Goal: Check status: Check status

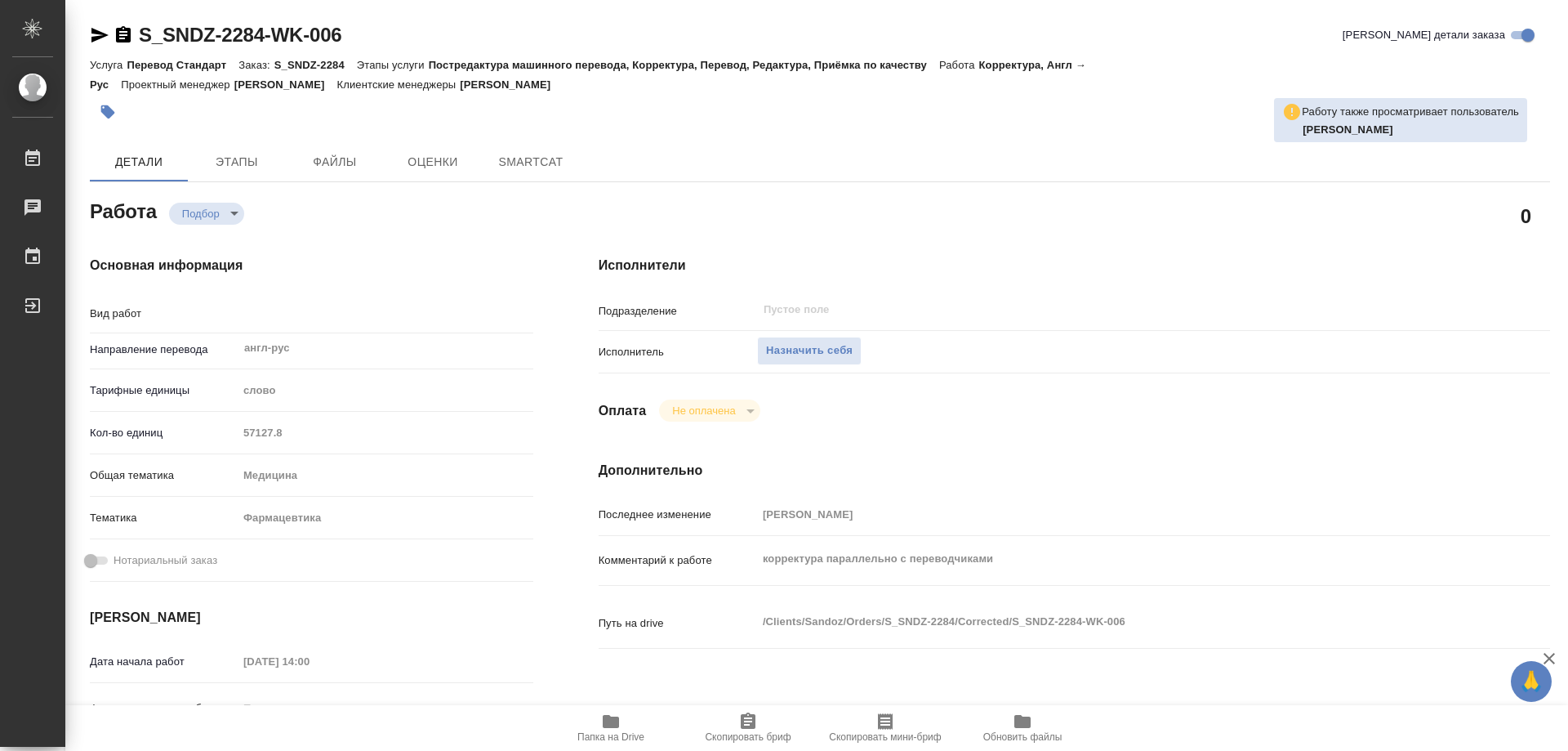
type textarea "Корректура"
type textarea "x"
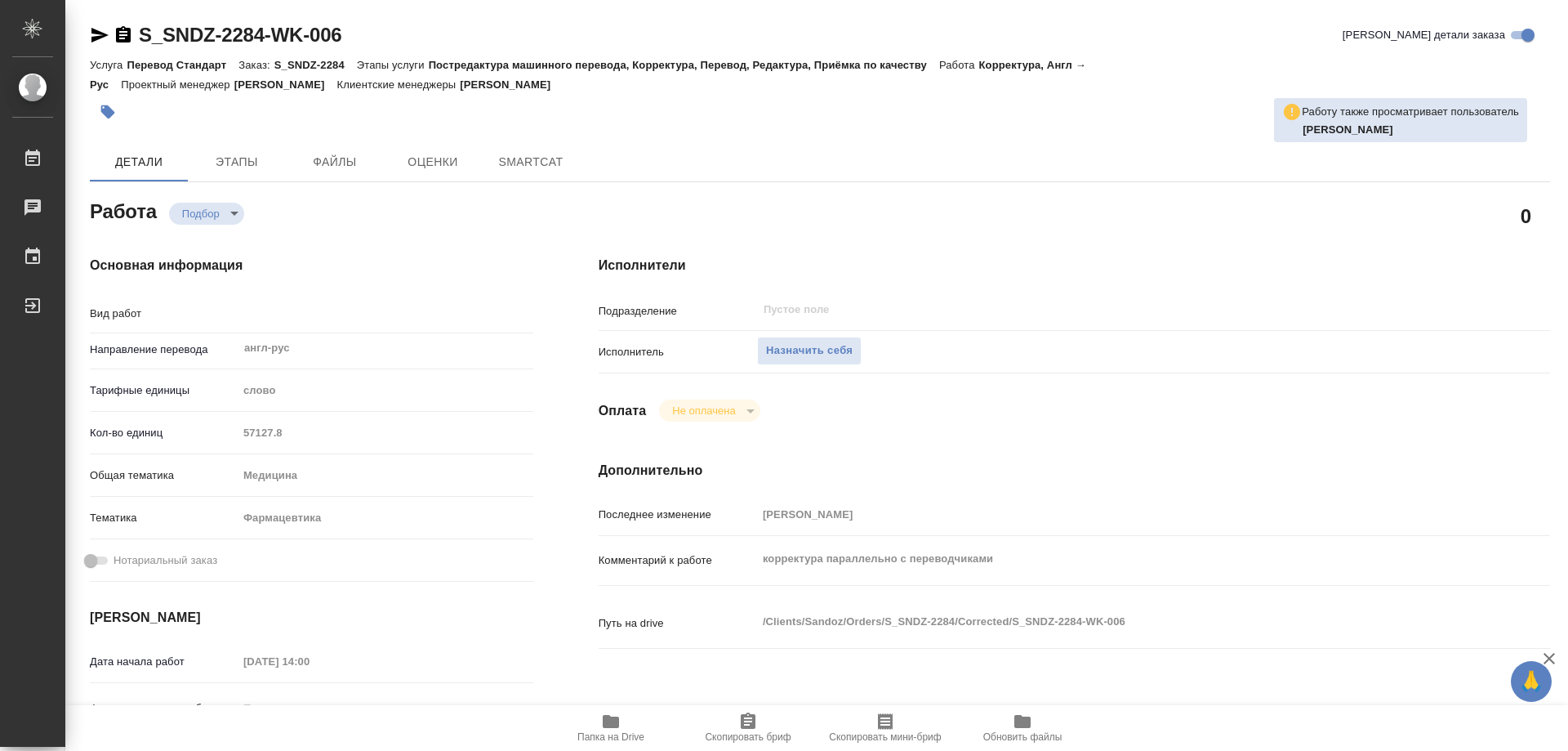
type textarea "x"
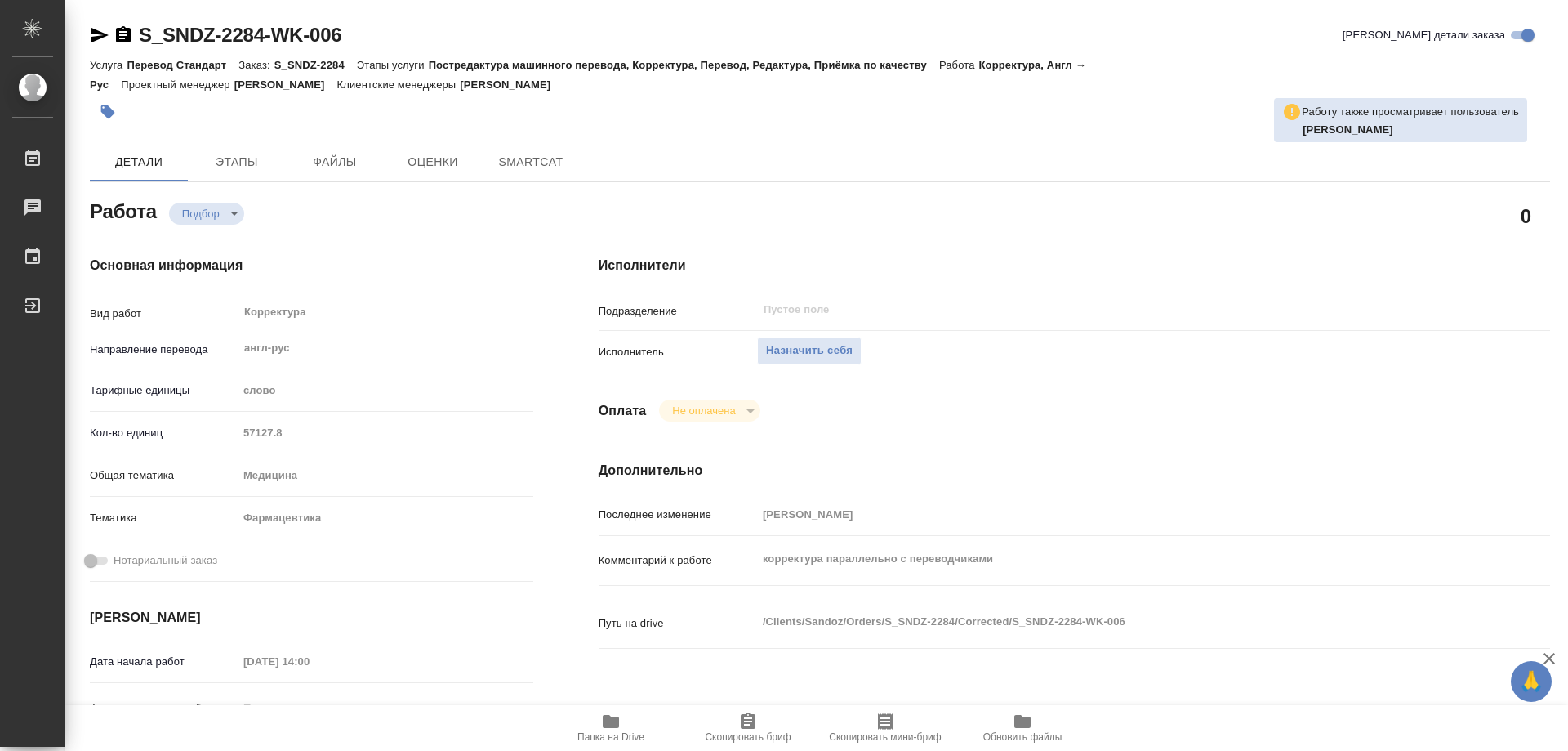
type textarea "x"
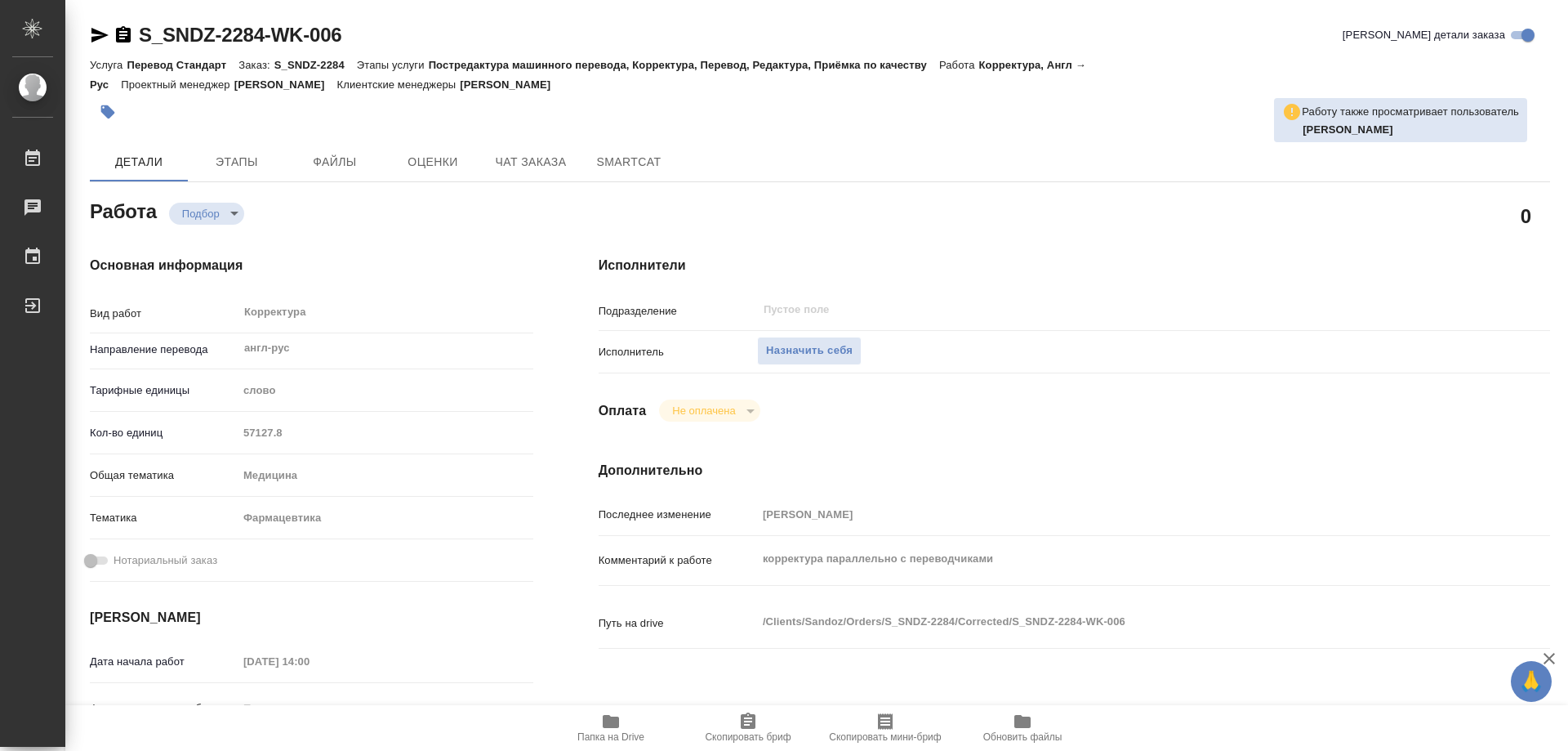
type textarea "x"
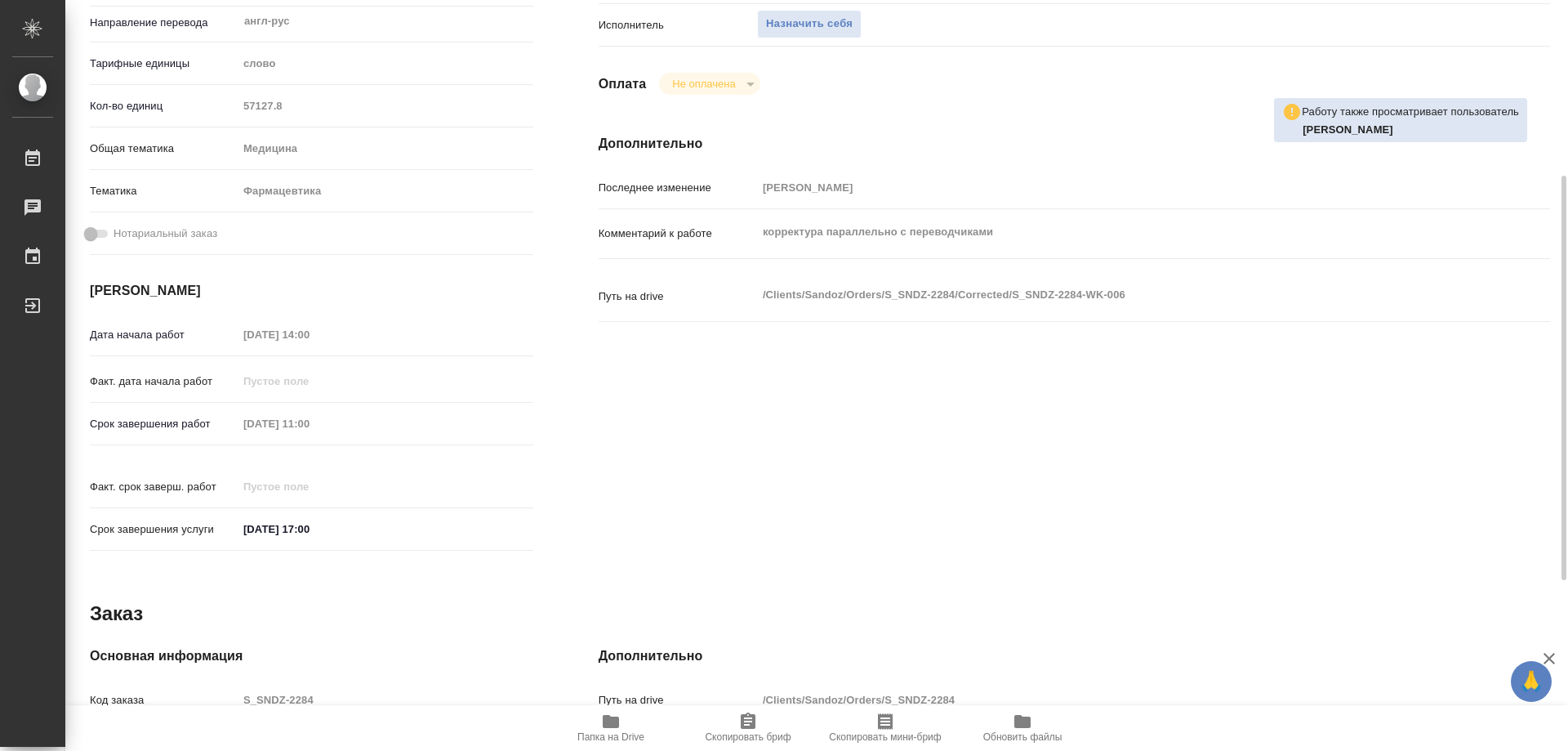
type textarea "x"
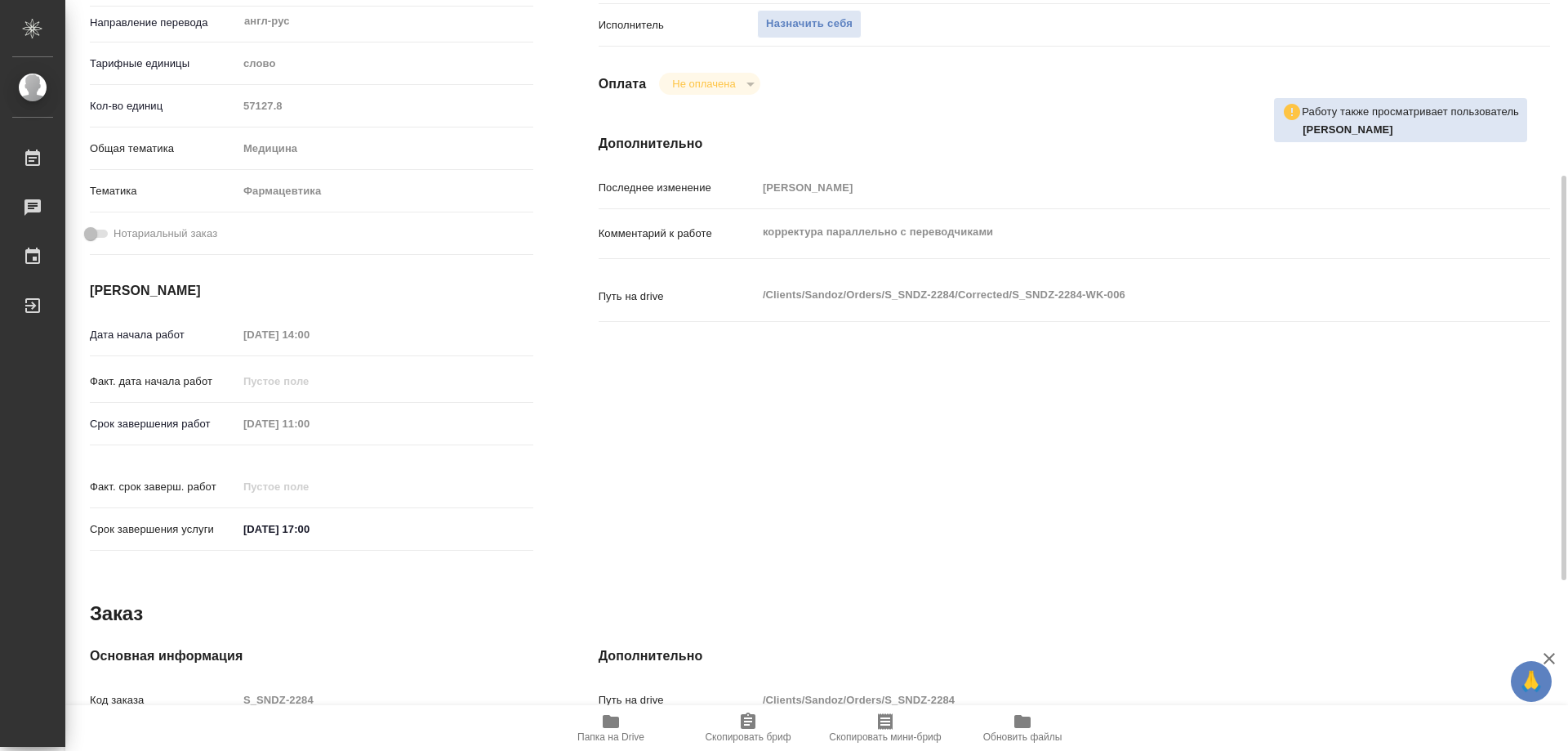
scroll to position [643, 0]
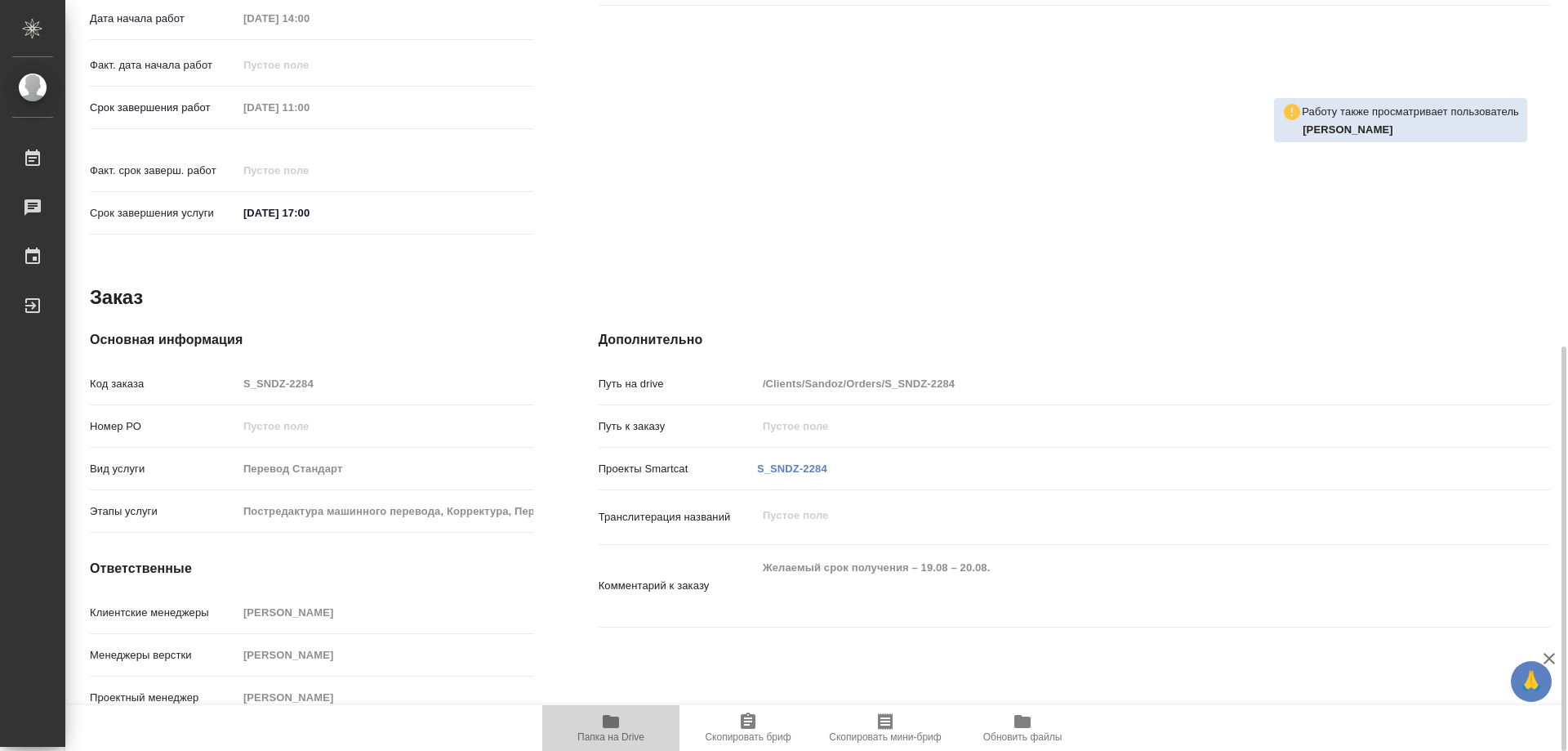
click at [610, 721] on icon "button" at bounding box center [610, 721] width 16 height 13
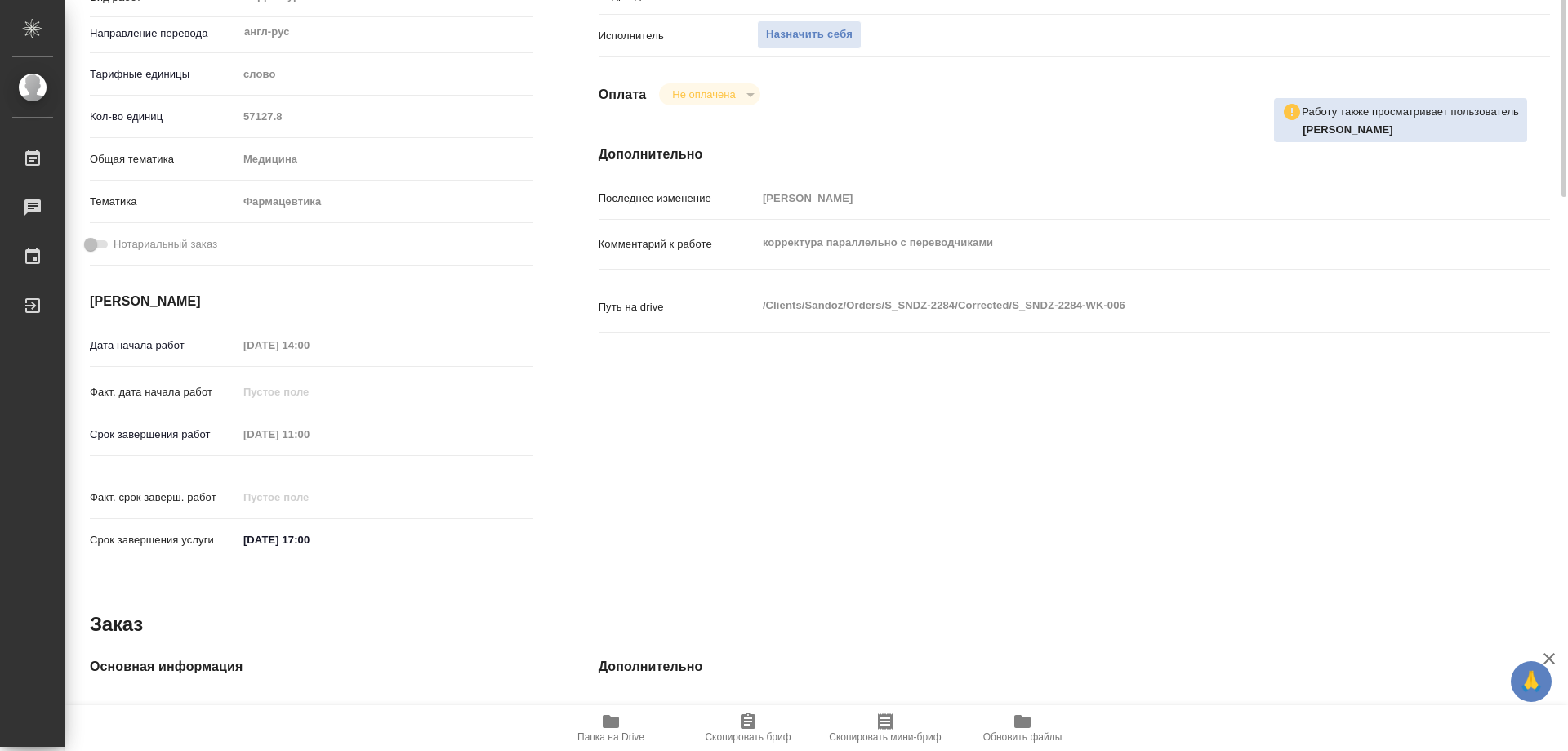
scroll to position [71, 0]
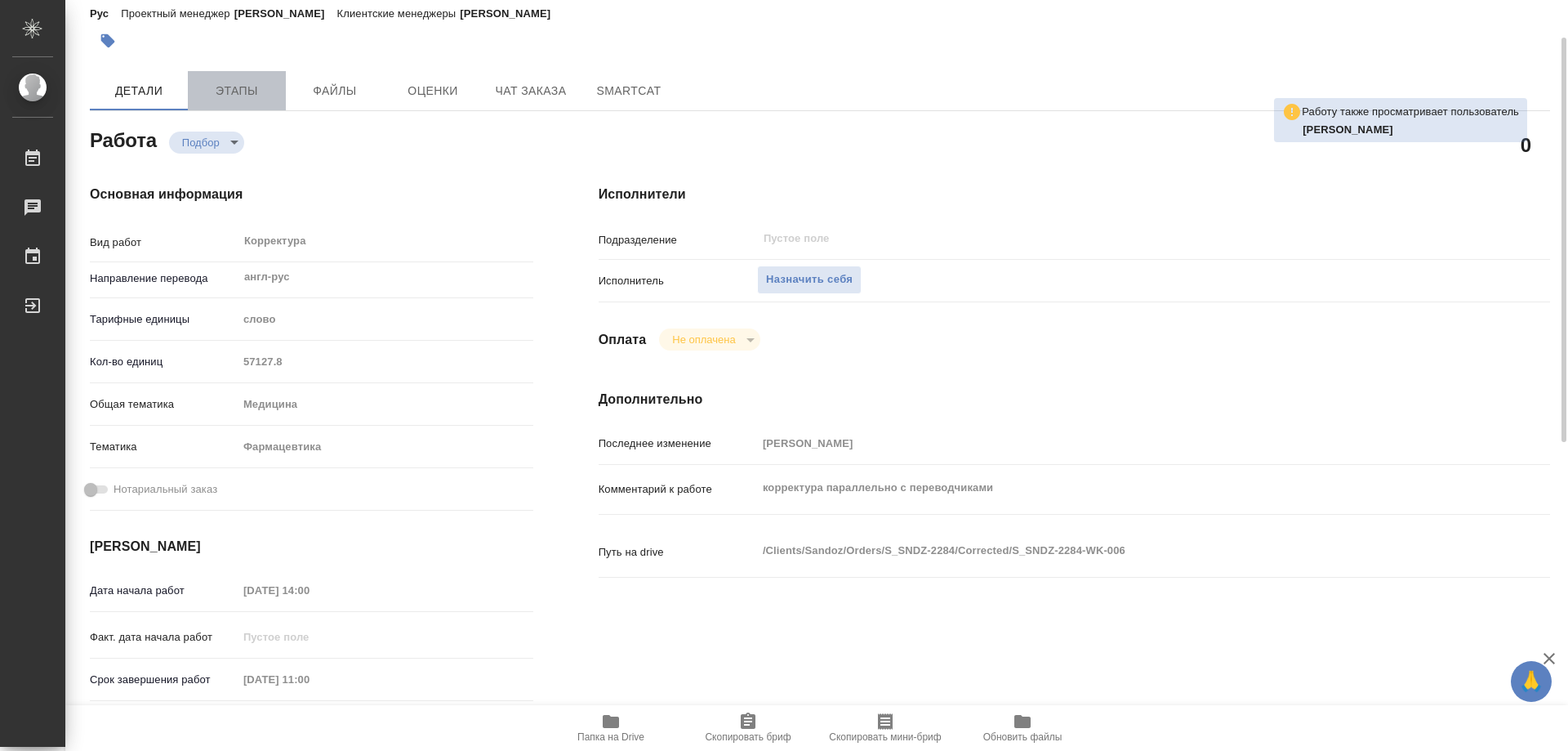
click at [213, 86] on span "Этапы" at bounding box center [237, 91] width 78 height 20
